Goal: Task Accomplishment & Management: Complete application form

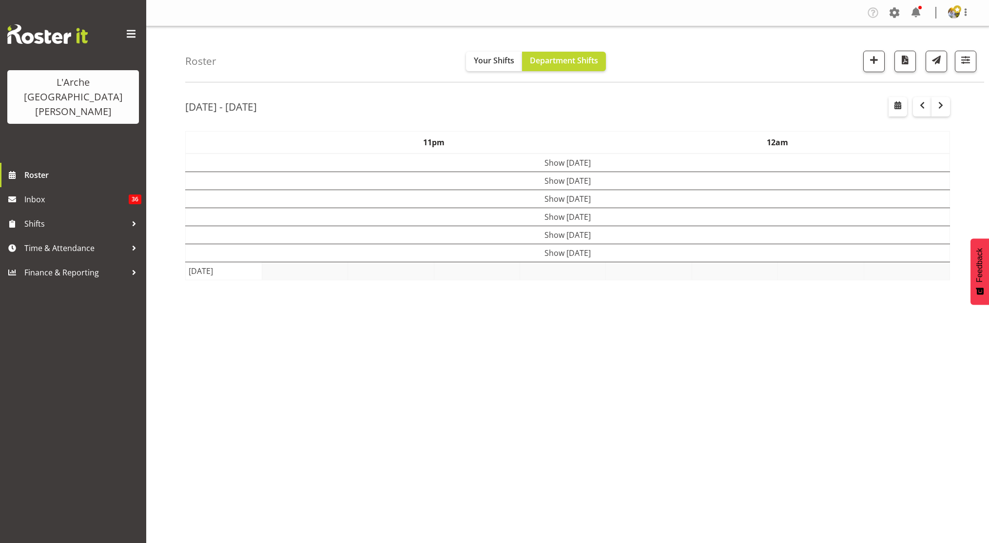
select select "shift"
click at [969, 62] on span "button" at bounding box center [965, 60] width 13 height 13
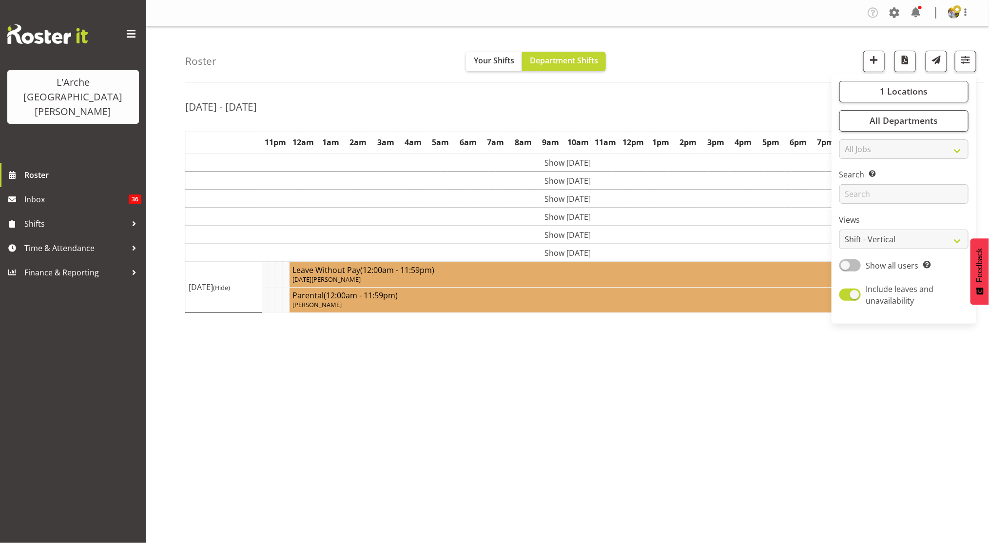
click at [847, 265] on span at bounding box center [849, 265] width 21 height 12
click at [846, 265] on input "Show all users Show only rostered employees" at bounding box center [842, 265] width 6 height 6
checkbox input "true"
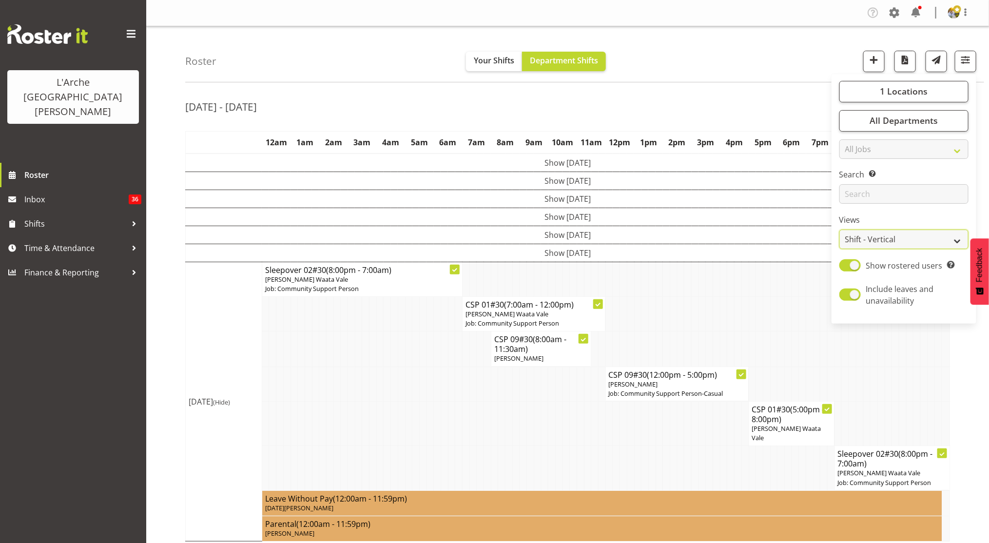
click at [908, 241] on select "Staff Role Shift - Horizontal Shift - Vertical Staff - Location" at bounding box center [903, 239] width 129 height 19
select select "staff"
click at [840, 230] on select "Staff Role Shift - Horizontal Shift - Vertical Staff - Location" at bounding box center [903, 239] width 129 height 19
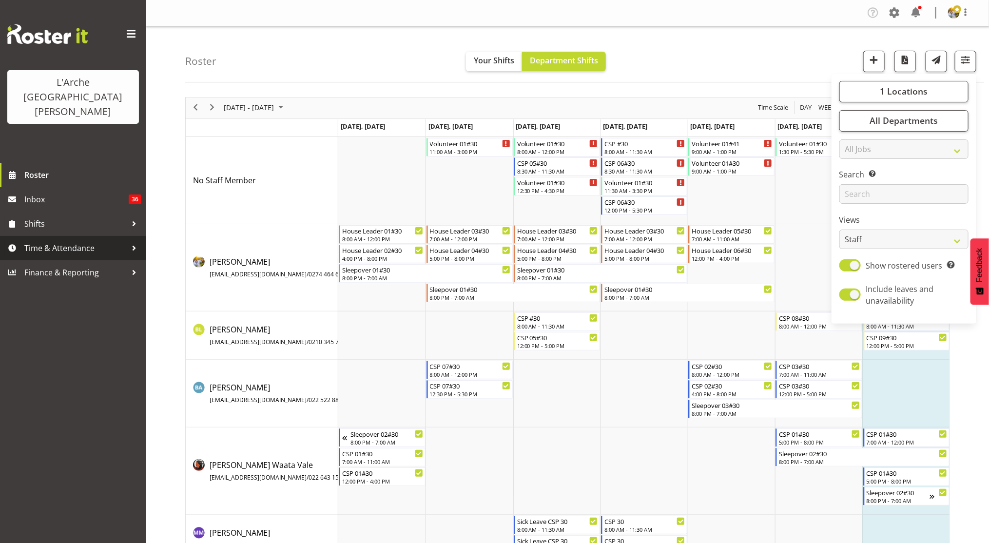
click at [92, 241] on span "Time & Attendance" at bounding box center [75, 248] width 102 height 15
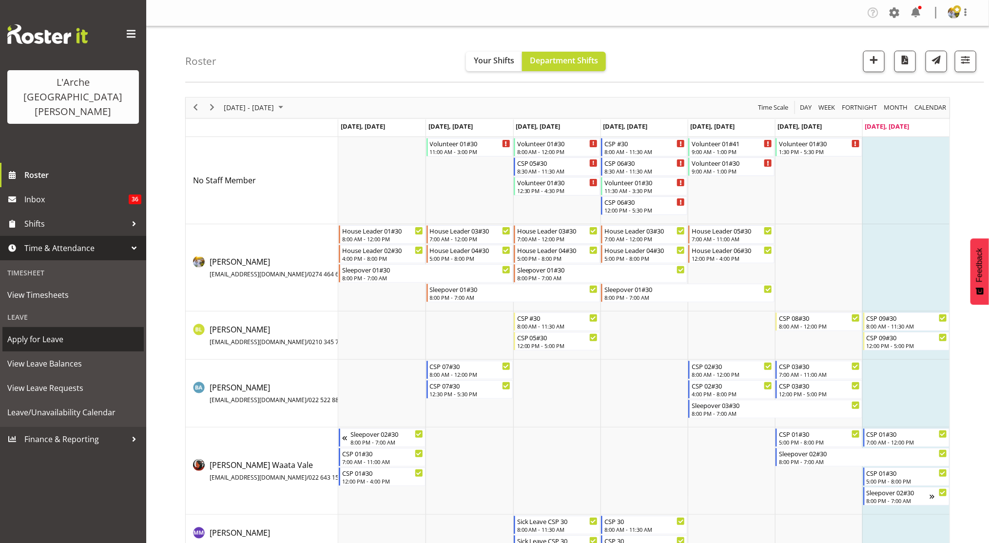
click at [81, 332] on span "Apply for Leave" at bounding box center [73, 339] width 132 height 15
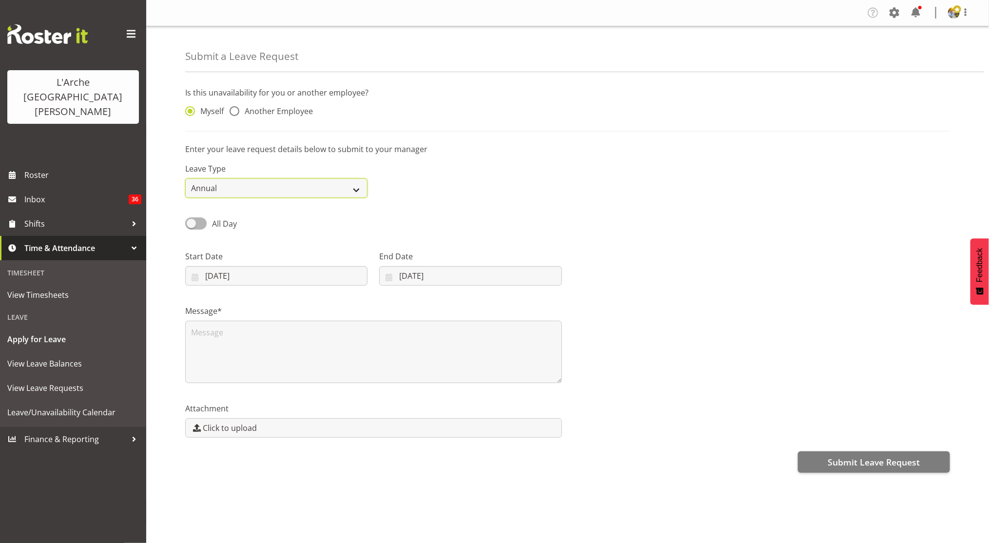
click at [268, 189] on select "Annual Sick Leave Without Pay Bereavement Domestic Violence Parental Jury Servi…" at bounding box center [276, 187] width 182 height 19
select select "Sick"
click at [185, 178] on select "Annual Sick Leave Without Pay Bereavement Domestic Violence Parental Jury Servi…" at bounding box center [276, 187] width 182 height 19
click at [190, 226] on span at bounding box center [195, 223] width 21 height 12
click at [190, 226] on input "All Day" at bounding box center [188, 223] width 6 height 6
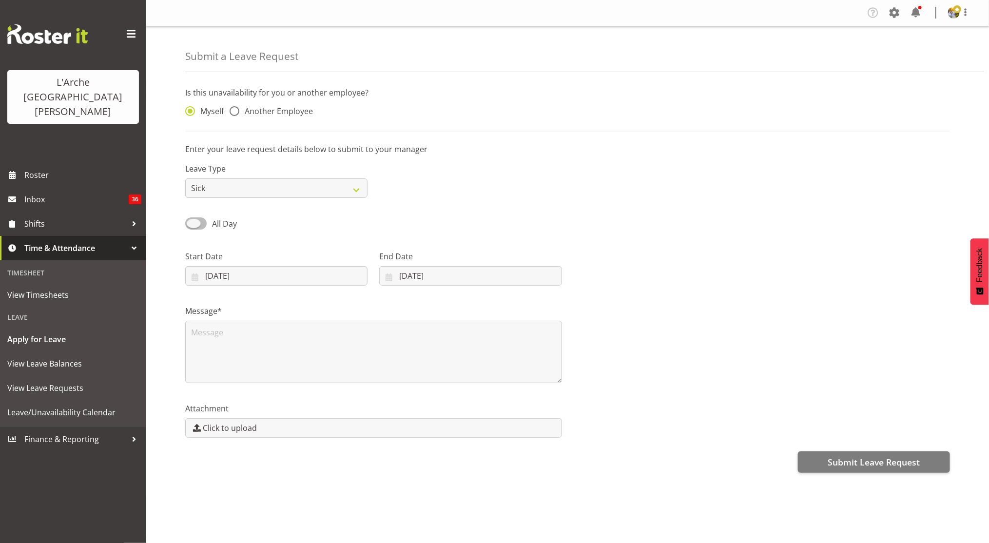
checkbox input "true"
click at [400, 278] on input "00:00" at bounding box center [470, 275] width 182 height 19
click at [441, 297] on select "00 01 02 03 04 05 06 07 08 09 10 11 12 13 14 15 16 17 18 19 20 21 22 23" at bounding box center [446, 300] width 22 height 19
select select "8"
click at [435, 291] on select "00 01 02 03 04 05 06 07 08 09 10 11 12 13 14 15 16 17 18 19 20 21 22 23" at bounding box center [446, 300] width 22 height 19
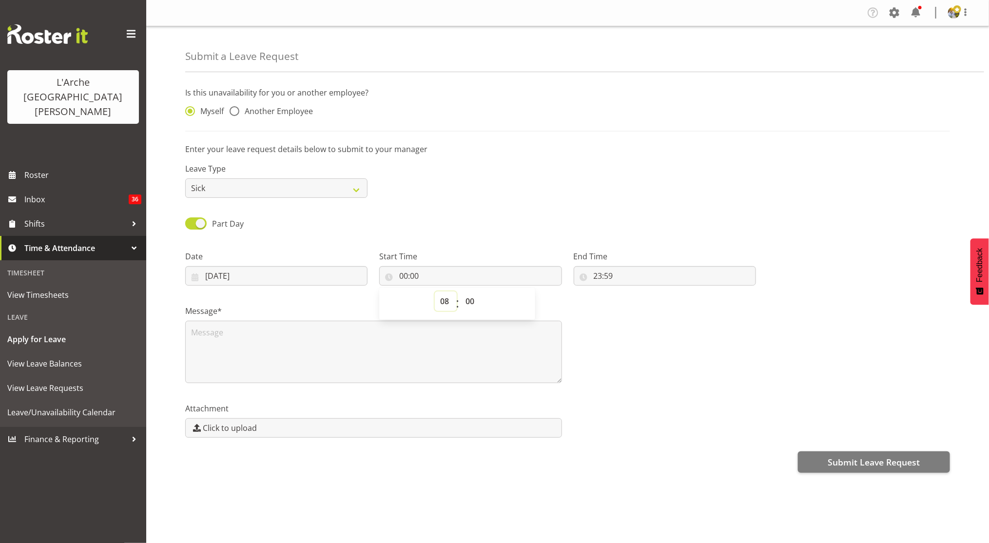
type input "08:00"
click at [415, 358] on textarea at bounding box center [373, 352] width 377 height 62
type textarea "."
click at [415, 358] on textarea "." at bounding box center [373, 352] width 377 height 62
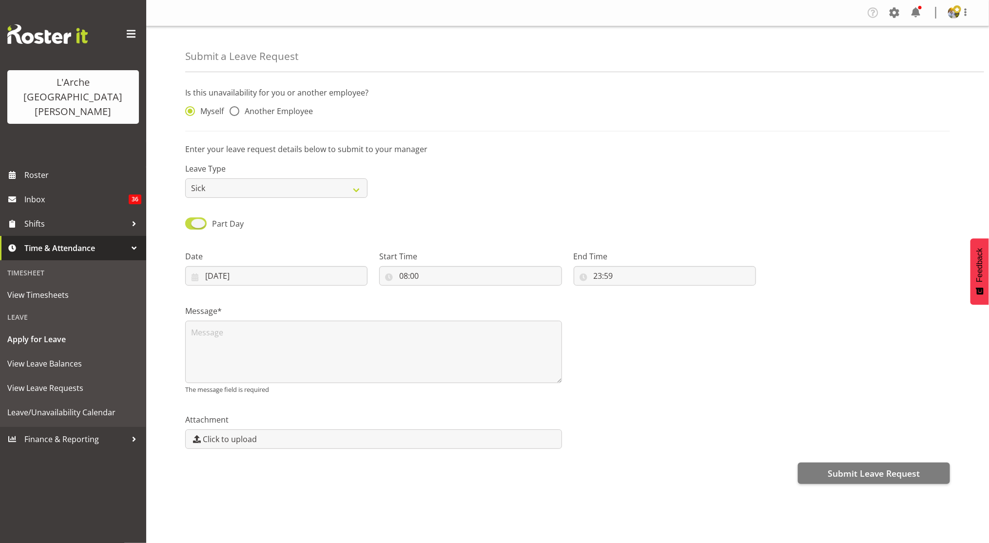
click at [202, 221] on span at bounding box center [195, 223] width 21 height 12
click at [192, 221] on input "Part Day" at bounding box center [188, 223] width 6 height 6
checkbox input "false"
click at [526, 376] on textarea at bounding box center [373, 352] width 377 height 62
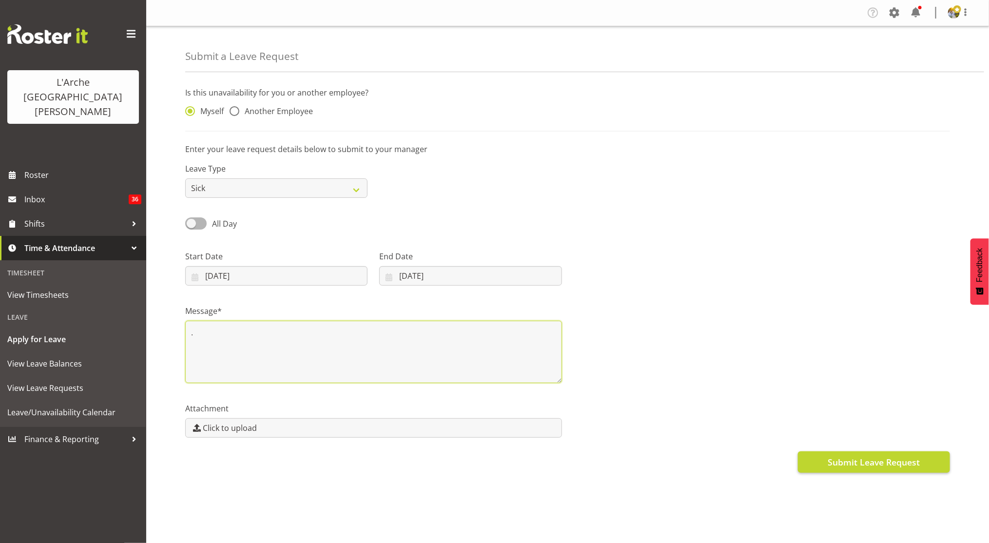
type textarea "."
click at [836, 465] on span "Submit Leave Request" at bounding box center [874, 462] width 92 height 13
